Goal: Task Accomplishment & Management: Use online tool/utility

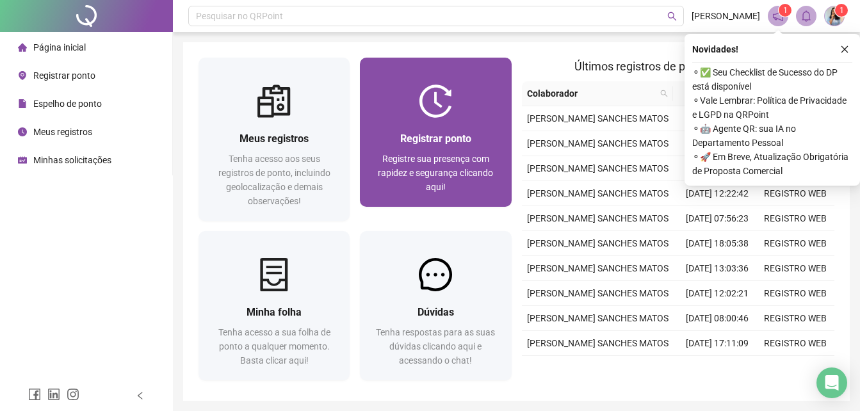
click at [453, 127] on div "Registrar ponto Registre sua presença com rapidez e segurança clicando aqui!" at bounding box center [435, 162] width 151 height 89
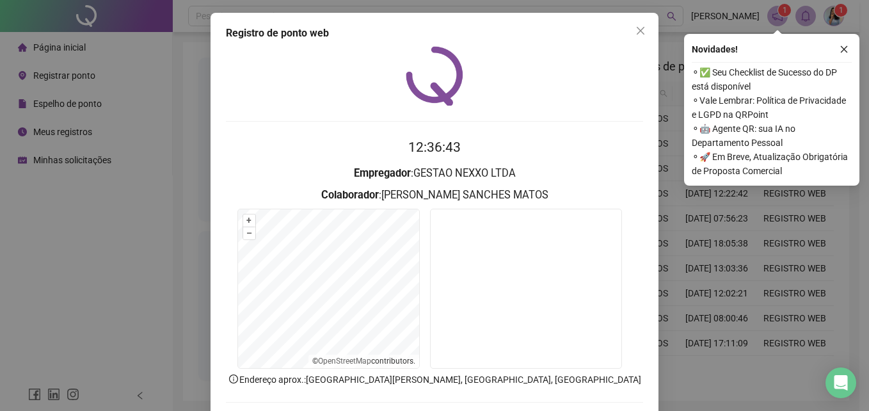
scroll to position [61, 0]
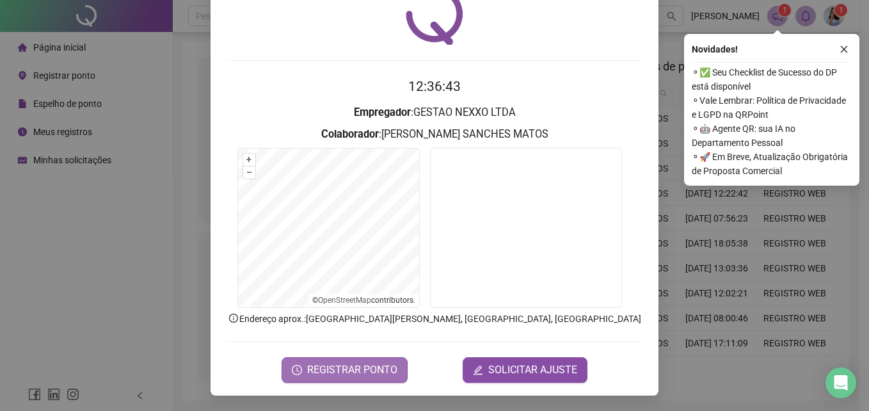
click at [357, 366] on span "REGISTRAR PONTO" at bounding box center [352, 369] width 90 height 15
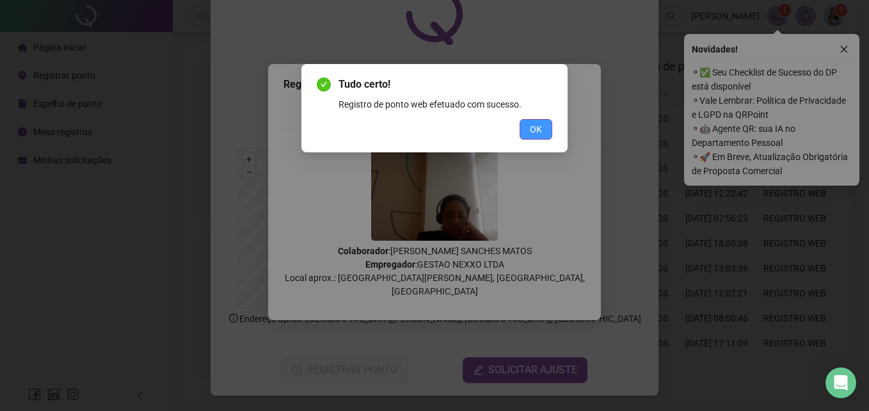
click at [536, 124] on span "OK" at bounding box center [536, 129] width 12 height 14
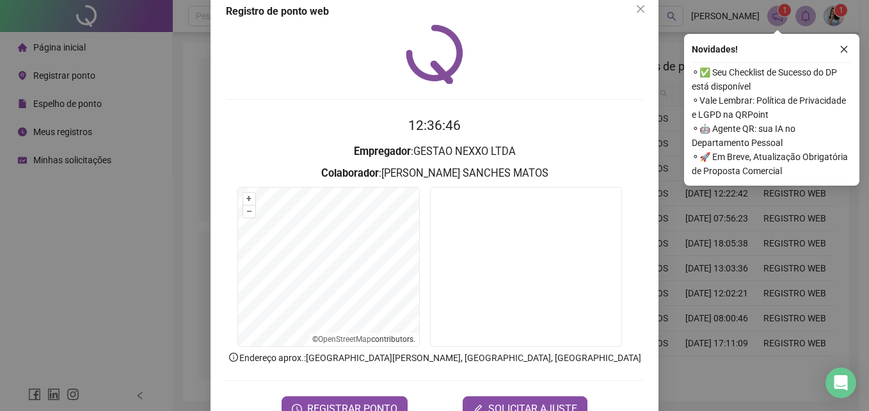
scroll to position [0, 0]
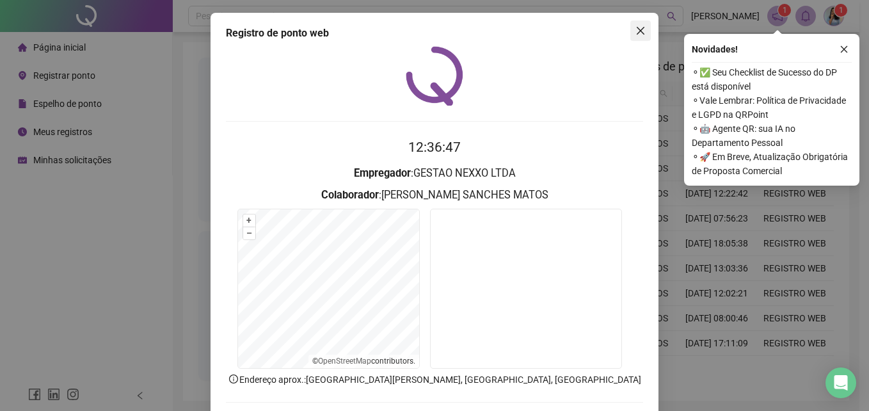
click at [636, 29] on icon "close" at bounding box center [641, 31] width 10 height 10
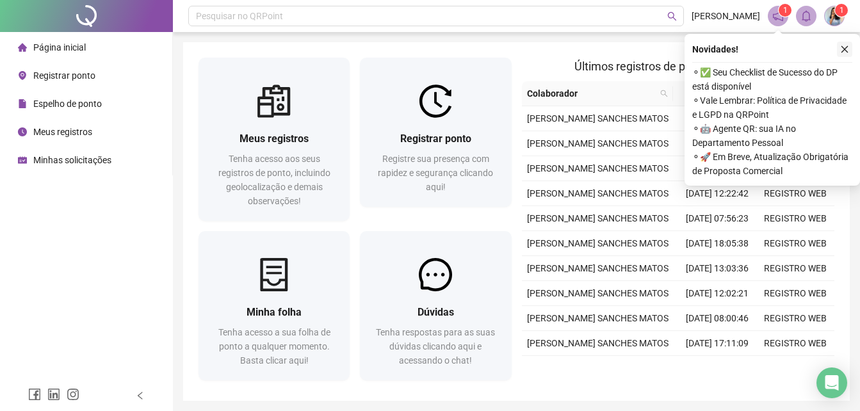
click at [841, 50] on icon "close" at bounding box center [844, 49] width 9 height 9
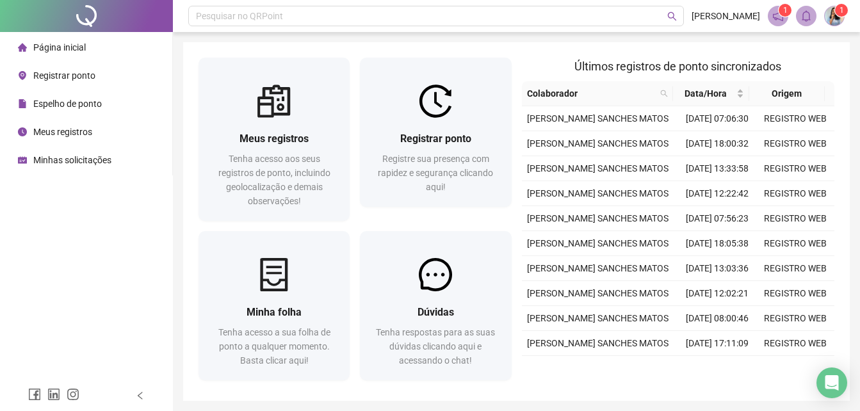
click at [75, 131] on span "Meus registros" at bounding box center [62, 132] width 59 height 10
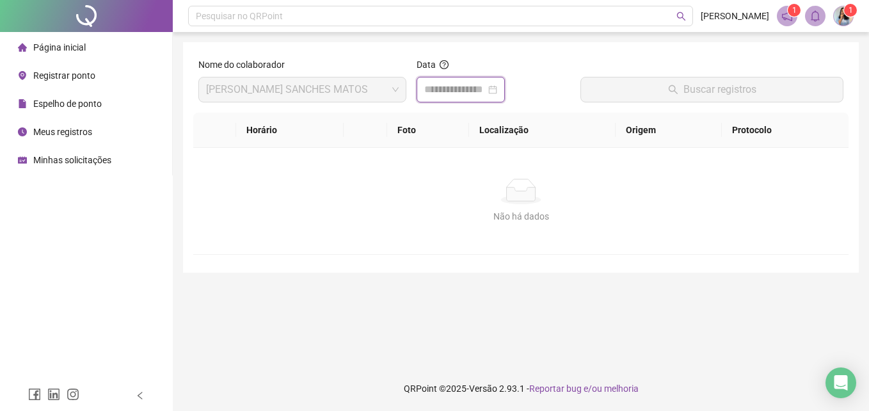
click at [456, 83] on input at bounding box center [454, 89] width 61 height 15
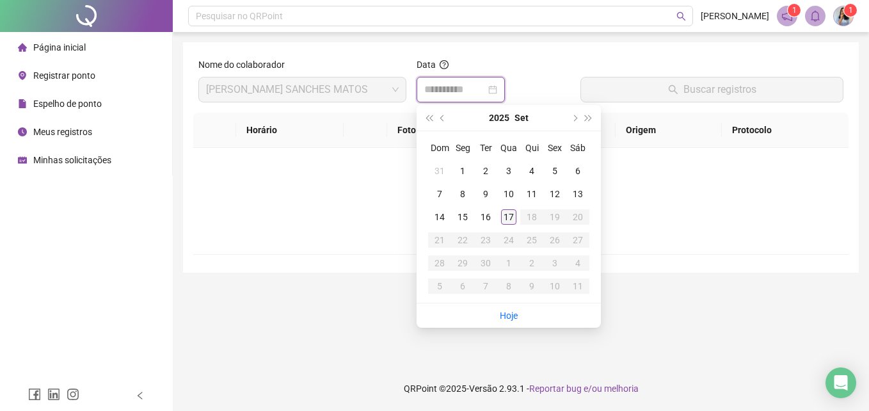
type input "**********"
drag, startPoint x: 510, startPoint y: 216, endPoint x: 515, endPoint y: 211, distance: 7.7
click at [513, 213] on div "17" at bounding box center [508, 216] width 15 height 15
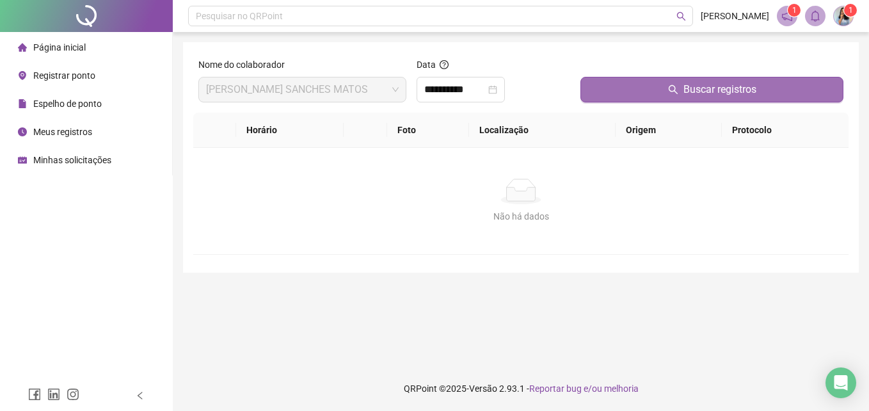
click at [625, 89] on button "Buscar registros" at bounding box center [712, 90] width 263 height 26
